Goal: Task Accomplishment & Management: Complete application form

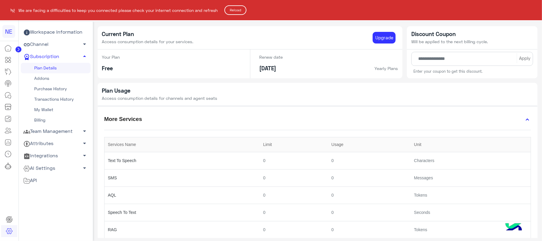
click at [240, 11] on button "Reload" at bounding box center [236, 10] width 22 height 10
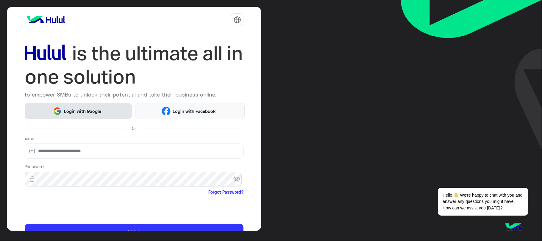
click at [100, 112] on span "Login with Google" at bounding box center [83, 111] width 42 height 7
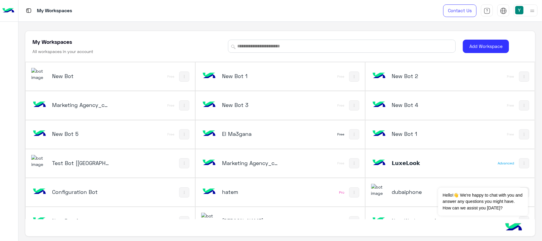
scroll to position [134, 0]
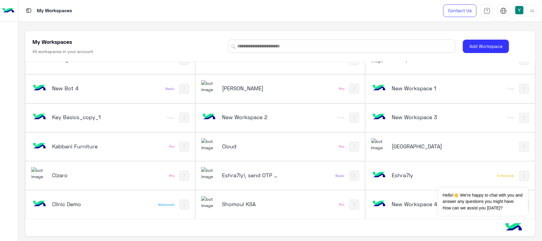
click at [398, 201] on h5 "New Workspace 4" at bounding box center [420, 203] width 57 height 7
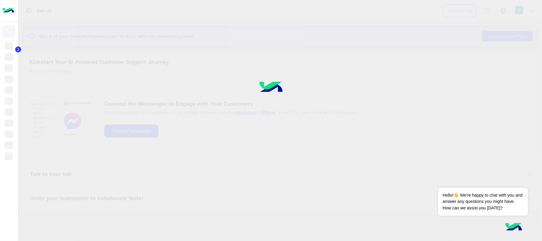
click at [398, 201] on div at bounding box center [271, 120] width 542 height 241
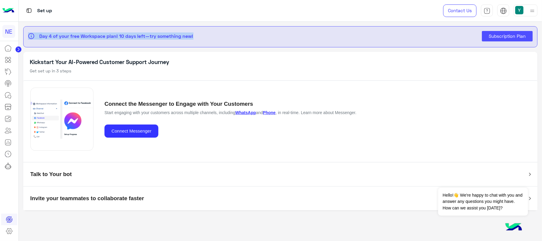
drag, startPoint x: 26, startPoint y: 35, endPoint x: 220, endPoint y: 43, distance: 195.0
click at [220, 43] on div "info Day 4 of your free Workspace plan! 10 days left—try something new! Subscri…" at bounding box center [280, 36] width 515 height 21
click at [497, 35] on span "Subscription Plan" at bounding box center [507, 35] width 37 height 5
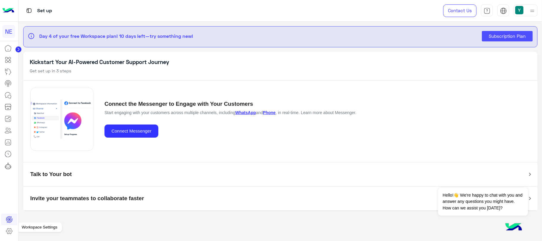
click at [9, 235] on icon at bounding box center [9, 231] width 7 height 7
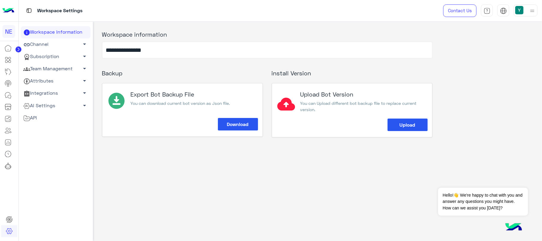
click at [56, 54] on link "Subscription arrow_drop_down" at bounding box center [56, 57] width 70 height 12
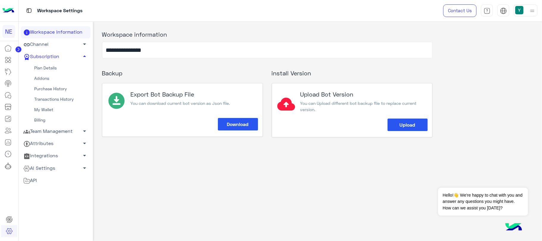
click at [54, 66] on link "Plan Details" at bounding box center [56, 68] width 70 height 10
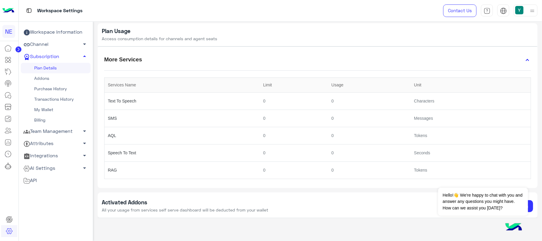
scroll to position [62, 0]
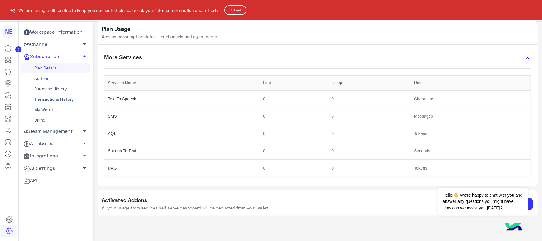
click at [243, 14] on button "Reload" at bounding box center [236, 10] width 22 height 10
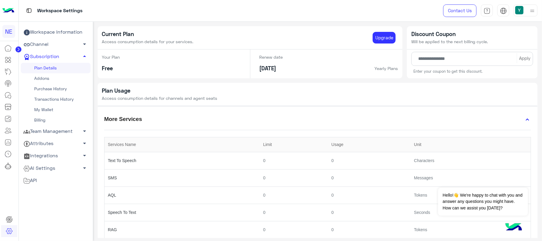
click at [11, 14] on img at bounding box center [8, 10] width 12 height 13
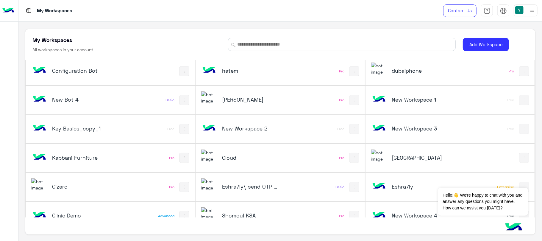
scroll to position [134, 0]
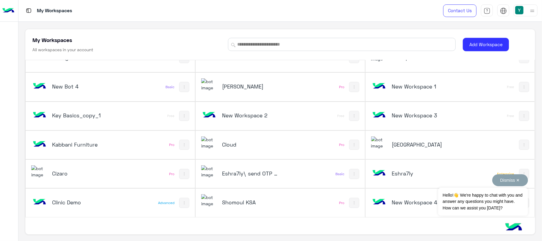
click at [521, 181] on button "Dismiss ✕" at bounding box center [511, 180] width 36 height 12
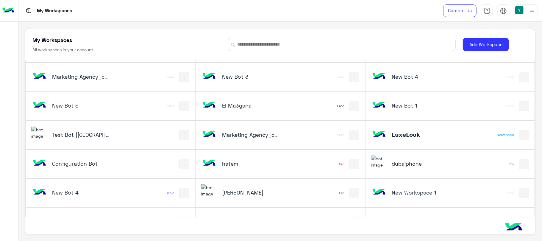
scroll to position [11, 0]
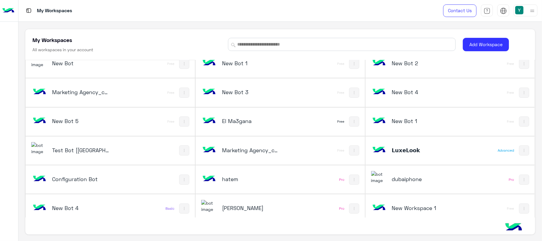
click at [68, 155] on div "Test Bot [QC]" at bounding box center [78, 150] width 95 height 17
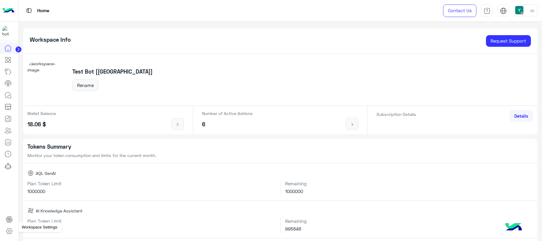
click at [10, 236] on link at bounding box center [9, 231] width 16 height 12
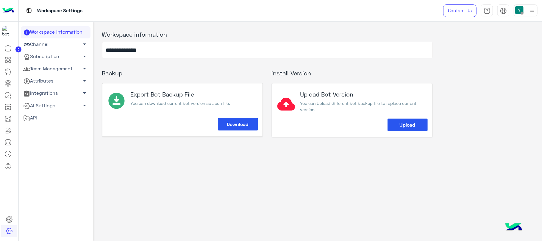
click at [34, 56] on link "Subscription arrow_drop_down" at bounding box center [56, 57] width 70 height 12
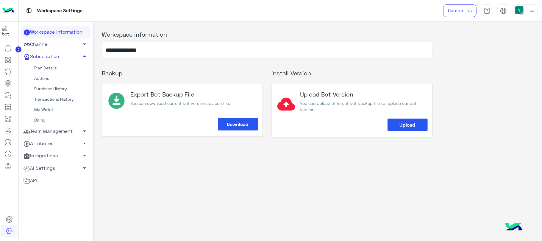
click at [38, 62] on link "Subscription arrow_drop_up" at bounding box center [56, 57] width 70 height 12
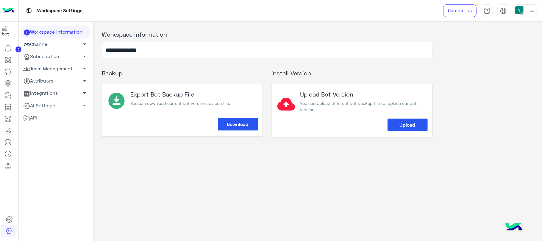
click at [38, 63] on link "Team Management arrow_drop_down" at bounding box center [56, 69] width 70 height 12
click at [38, 63] on link "Team Management arrow_drop_up" at bounding box center [56, 69] width 70 height 12
click at [38, 63] on link "Team Management arrow_drop_down" at bounding box center [56, 69] width 70 height 12
click at [46, 52] on link "Subscription arrow_drop_down" at bounding box center [56, 57] width 70 height 12
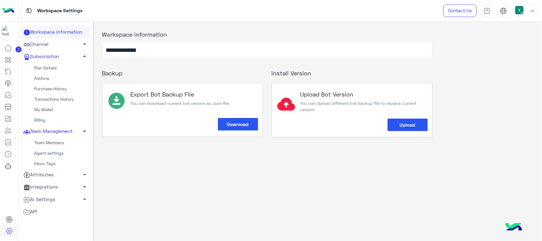
click at [46, 70] on link "Plan Details" at bounding box center [56, 68] width 70 height 10
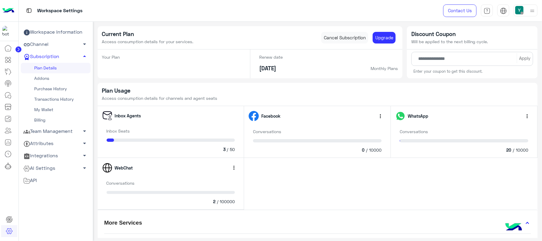
click at [7, 10] on img at bounding box center [8, 10] width 12 height 13
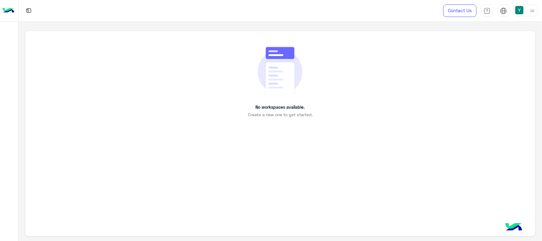
click at [526, 9] on div at bounding box center [526, 10] width 24 height 12
click at [493, 79] on link "Sign Out" at bounding box center [485, 79] width 17 height 5
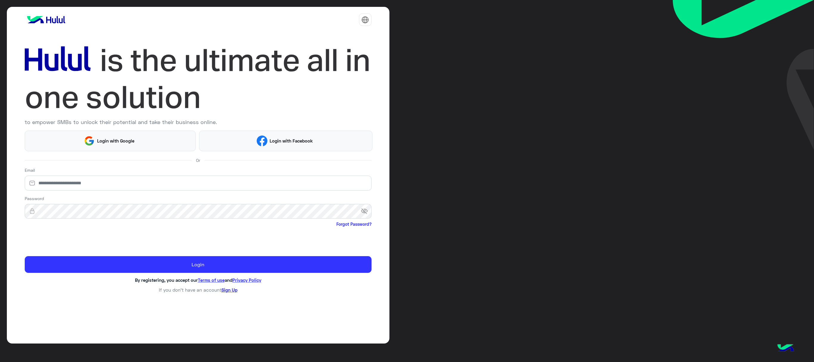
drag, startPoint x: 175, startPoint y: 2, endPoint x: 229, endPoint y: 293, distance: 295.8
click at [229, 241] on link "Sign Up" at bounding box center [229, 289] width 16 height 5
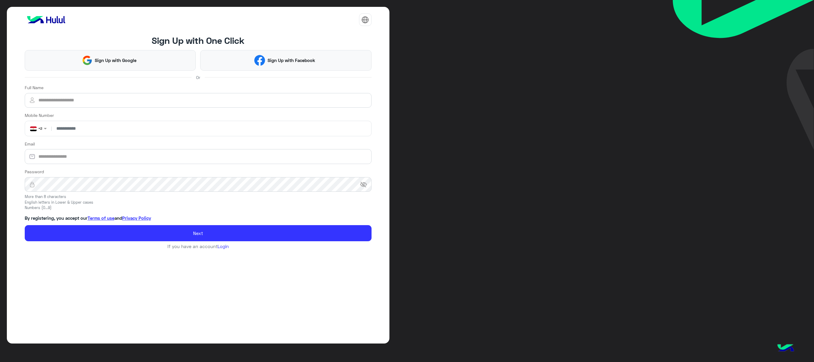
click at [284, 87] on div "Full Name" at bounding box center [198, 95] width 347 height 23
click at [287, 94] on div "Full Name" at bounding box center [198, 95] width 347 height 23
click at [288, 107] on input "Full Name" at bounding box center [198, 100] width 347 height 15
type input "*****"
click at [229, 127] on input "number" at bounding box center [211, 128] width 316 height 15
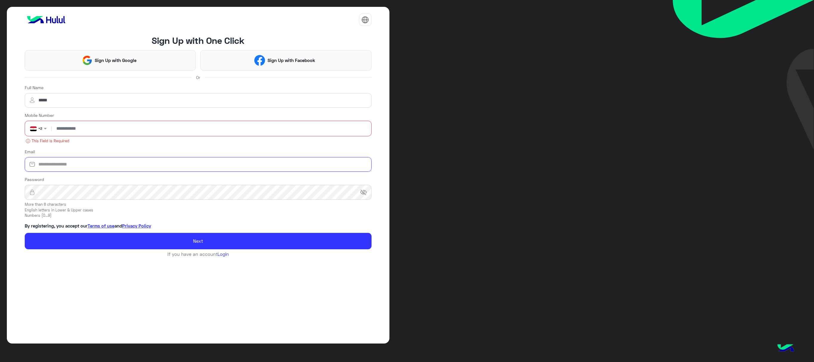
click at [203, 164] on input "Email" at bounding box center [198, 164] width 347 height 15
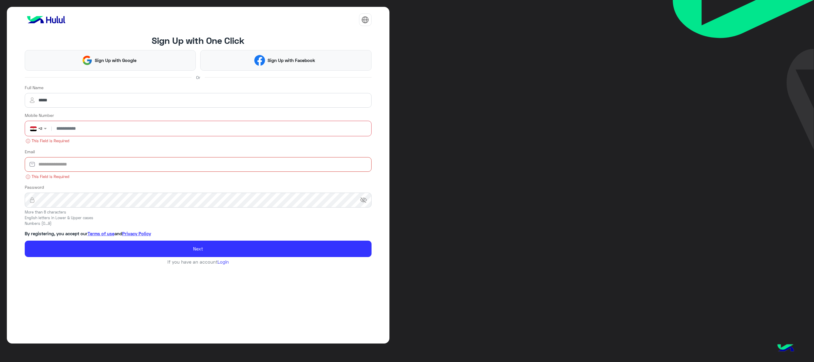
click at [225, 168] on input "Email" at bounding box center [198, 164] width 347 height 15
paste input "**********"
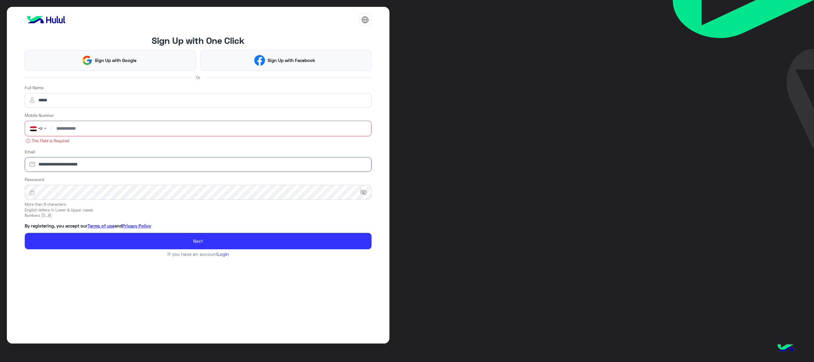
type input "**********"
click at [25, 233] on button "Next" at bounding box center [198, 241] width 347 height 16
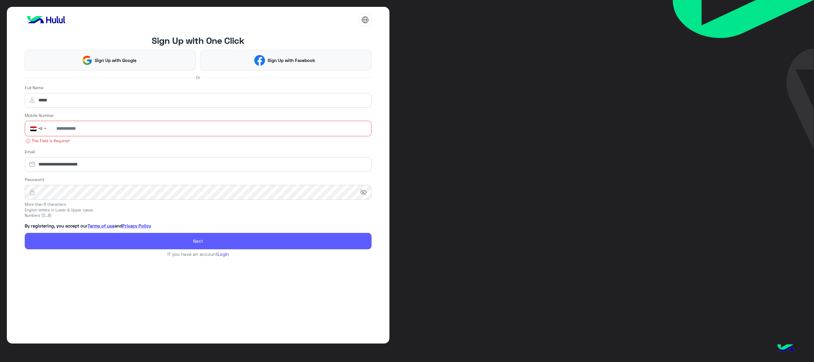
click at [205, 241] on button "Next" at bounding box center [198, 241] width 347 height 16
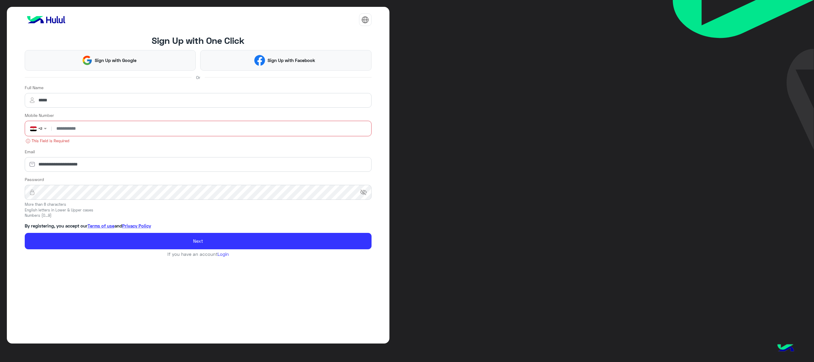
click at [256, 131] on input "number" at bounding box center [211, 128] width 316 height 15
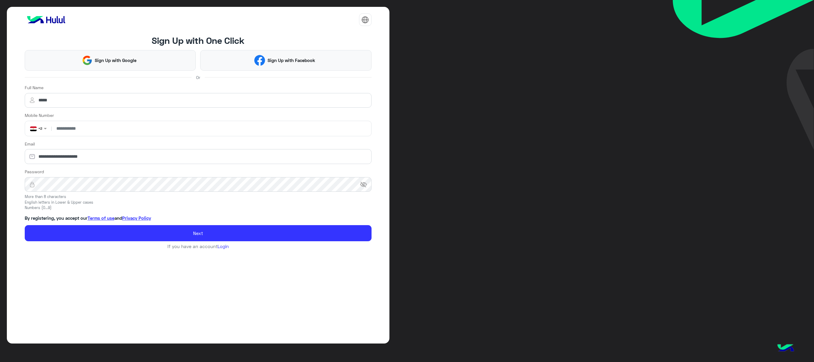
type input "**********"
click at [25, 225] on button "Next" at bounding box center [198, 233] width 347 height 16
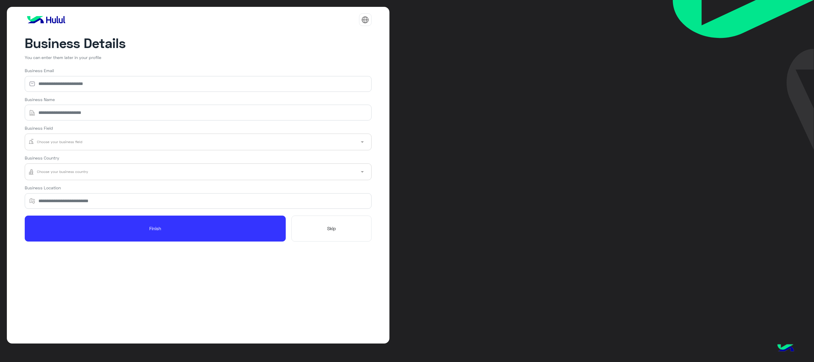
click at [353, 233] on button "Skip" at bounding box center [331, 228] width 80 height 26
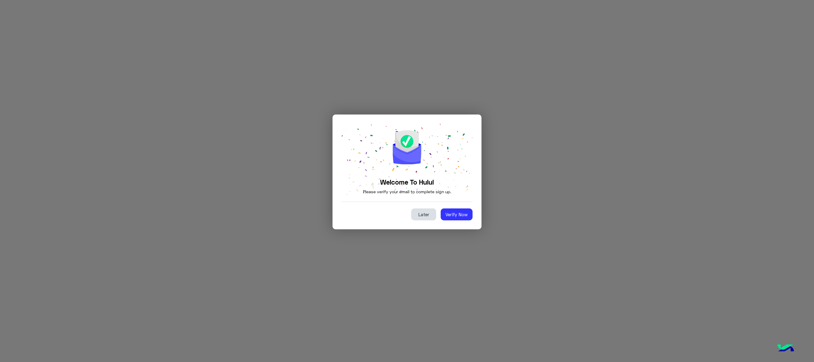
click at [417, 210] on button "Later" at bounding box center [423, 214] width 25 height 12
